Goal: Task Accomplishment & Management: Manage account settings

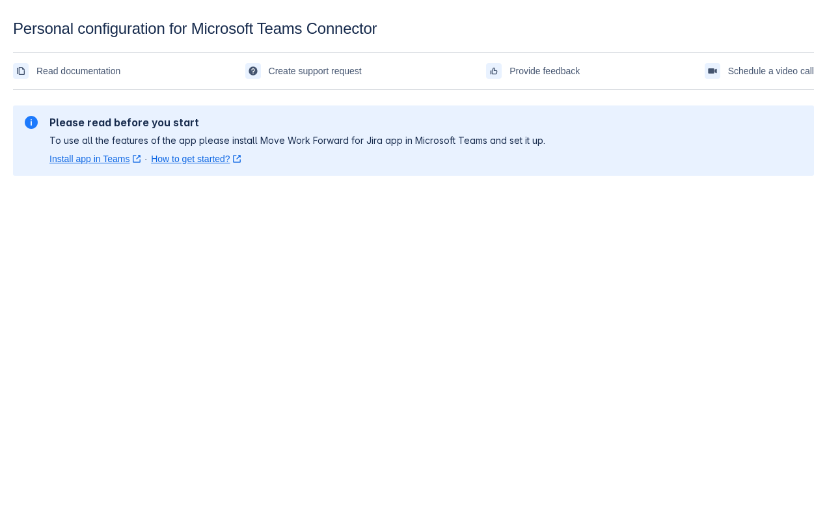
click at [88, 160] on link "Install app in Teams ﻿ , (opens new window)" at bounding box center [94, 158] width 91 height 13
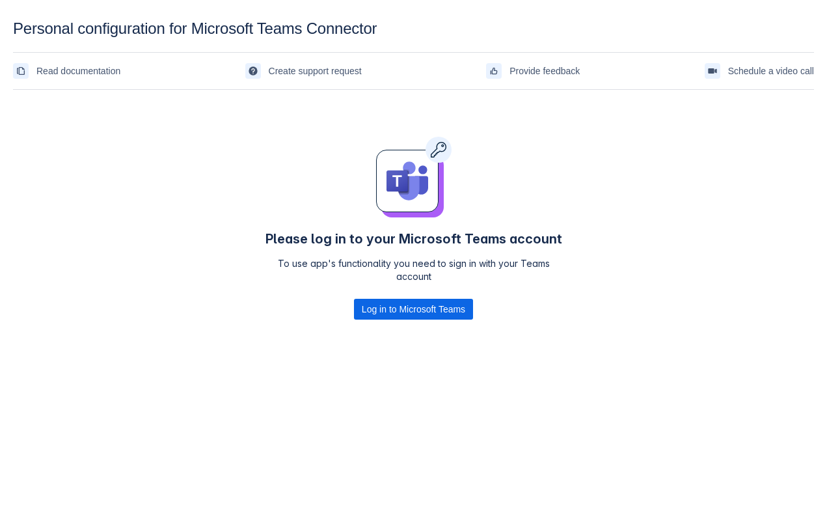
click at [232, 326] on div "Please log in to your Microsoft Teams account To use app's functionality you ne…" at bounding box center [413, 230] width 801 height 271
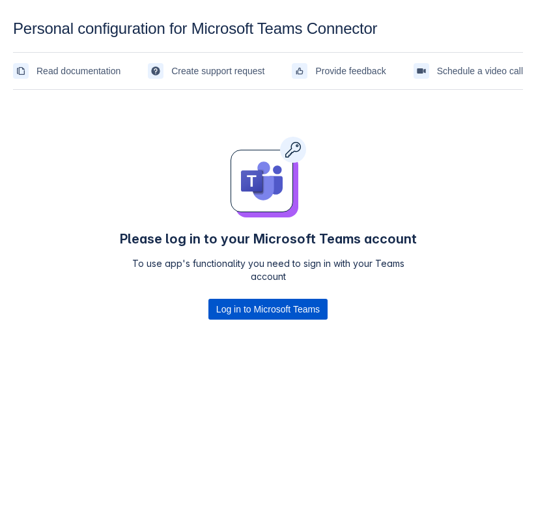
click at [239, 305] on span "Log in to Microsoft Teams" at bounding box center [267, 309] width 103 height 21
click at [237, 315] on span "Log in to Microsoft Teams" at bounding box center [267, 309] width 103 height 21
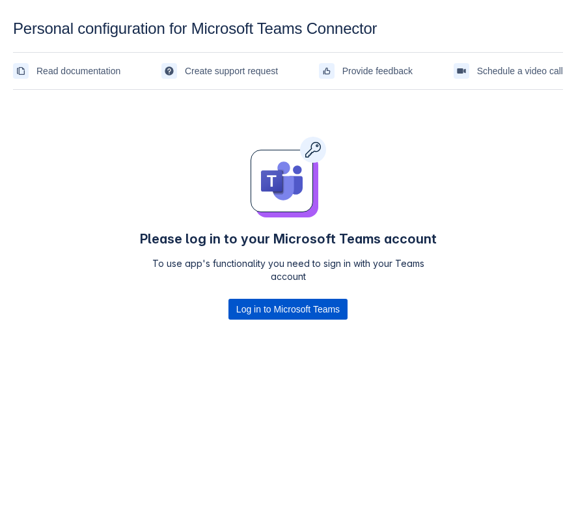
click at [238, 309] on span "Log in to Microsoft Teams" at bounding box center [287, 309] width 103 height 21
click at [262, 312] on span "Log in to Microsoft Teams" at bounding box center [287, 309] width 103 height 21
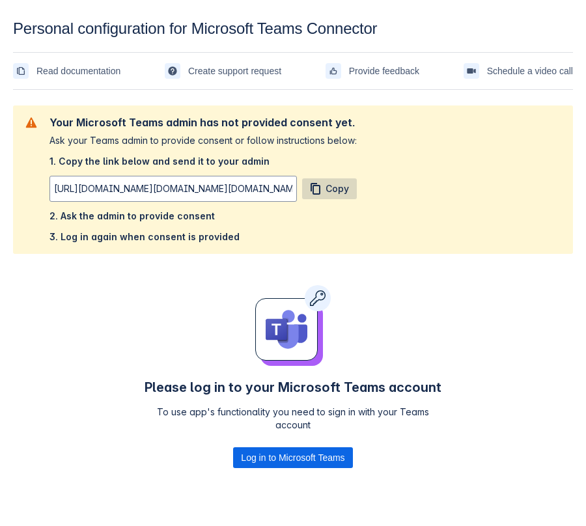
click at [343, 190] on span "Copy" at bounding box center [336, 188] width 23 height 21
click at [253, 455] on span "Log in to Microsoft Teams" at bounding box center [292, 457] width 103 height 21
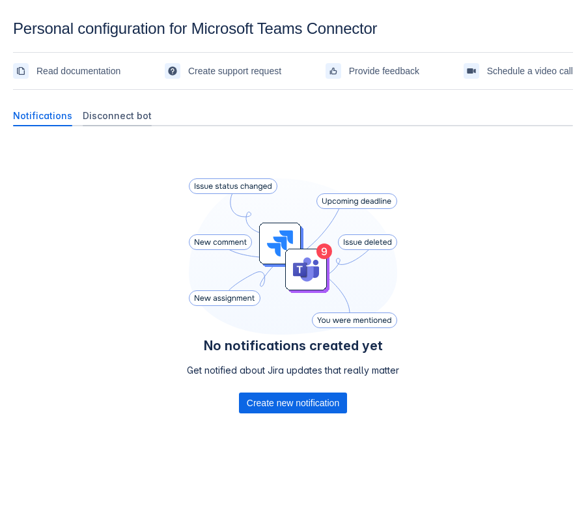
click at [135, 116] on span "Disconnect bot" at bounding box center [117, 115] width 69 height 13
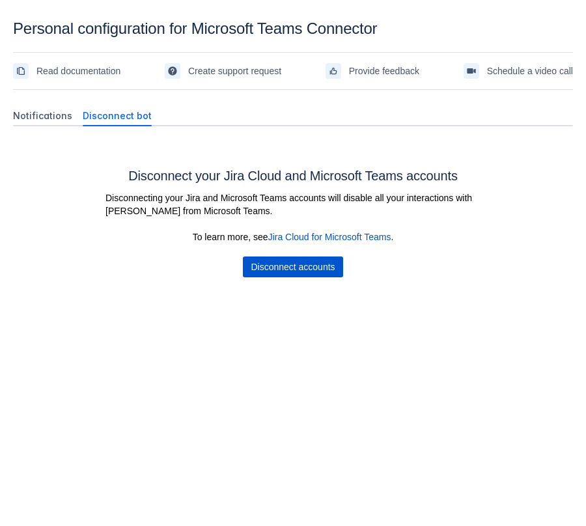
click at [299, 263] on span "Disconnect accounts" at bounding box center [293, 266] width 84 height 21
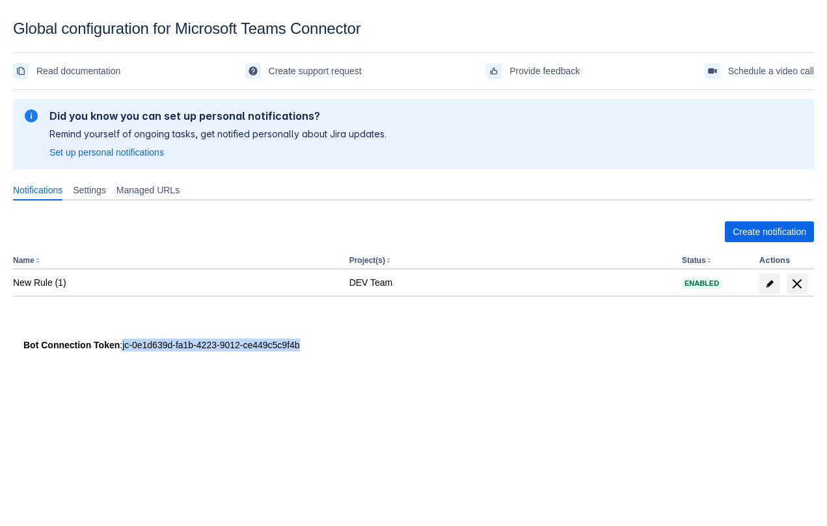
drag, startPoint x: 126, startPoint y: 348, endPoint x: 392, endPoint y: 350, distance: 266.2
click at [392, 350] on div "Bot Connection Token : jc-0e1d639d-fa1b-4223-9012-ce449c5c9f4b" at bounding box center [413, 344] width 780 height 13
copy div "jc-0e1d639d-fa1b-4223-9012-ce449c5c9f4b"
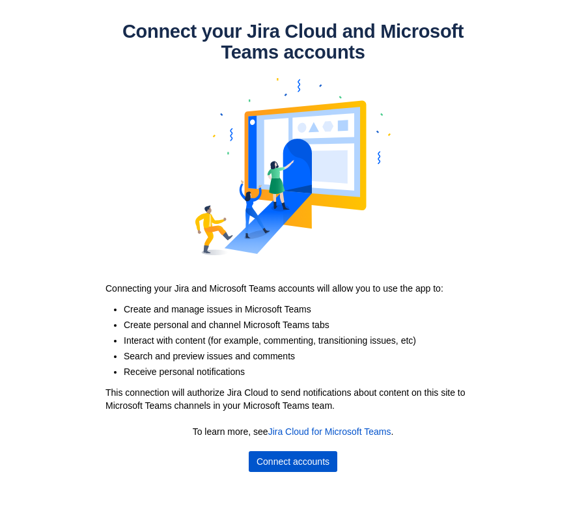
click at [320, 462] on span "Connect accounts" at bounding box center [292, 461] width 73 height 21
